Goal: Information Seeking & Learning: Learn about a topic

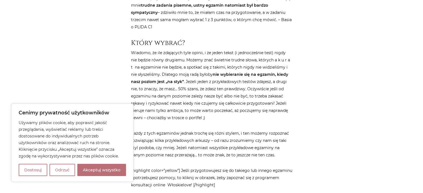
scroll to position [1329, 0]
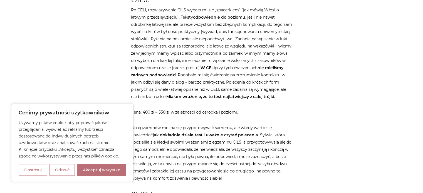
scroll to position [865, 0]
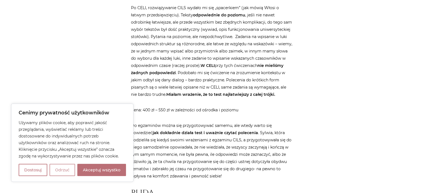
click at [64, 168] on button "Odrzuć" at bounding box center [62, 170] width 26 height 12
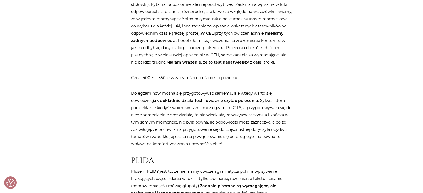
scroll to position [899, 0]
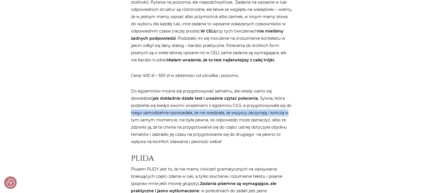
drag, startPoint x: 422, startPoint y: 101, endPoint x: 422, endPoint y: 104, distance: 2.8
click at [422, 104] on main "Strona główna / Blog / Pomoce / Egzamin na certyfikat z włoskiego CELI, CILS cz…" at bounding box center [211, 0] width 423 height 1664
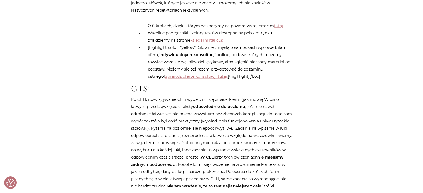
scroll to position [782, 0]
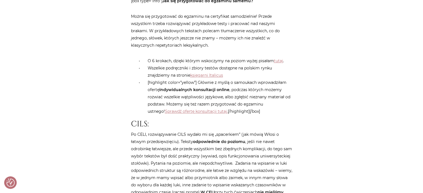
scroll to position [731, 0]
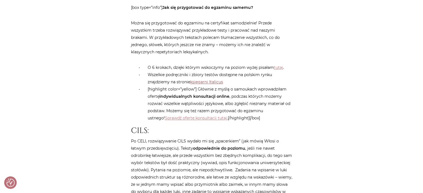
click at [211, 79] on link "księgarni Italicus" at bounding box center [206, 81] width 33 height 5
